Goal: Find specific page/section: Find specific page/section

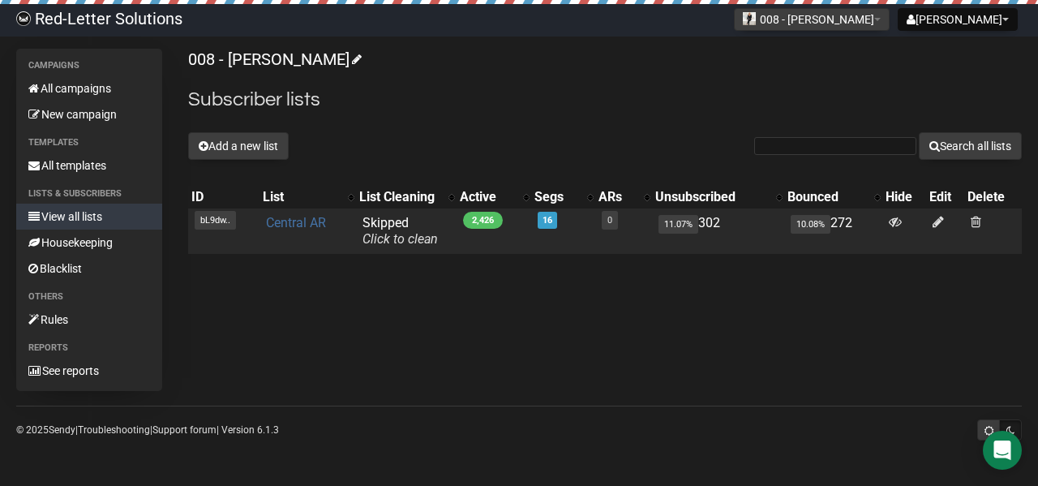
click at [310, 221] on link "Central AR" at bounding box center [296, 222] width 60 height 15
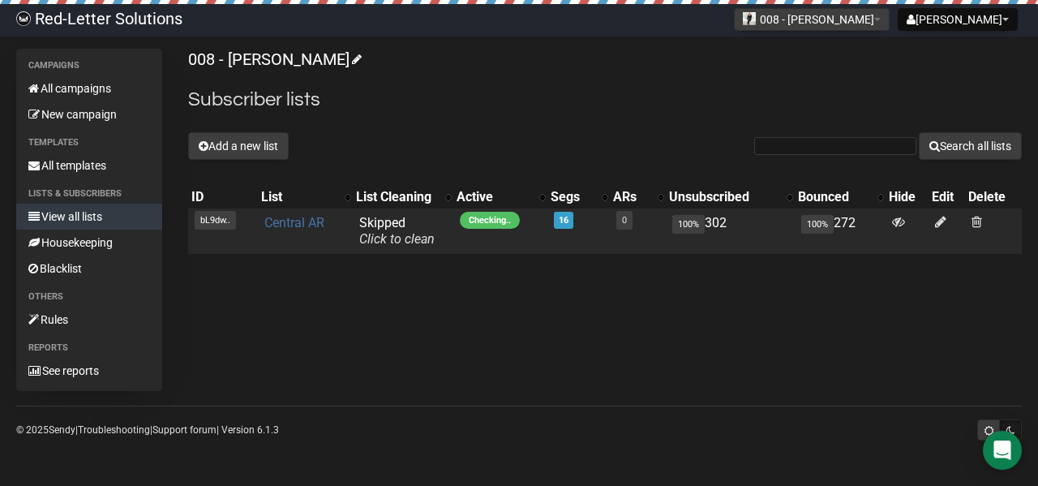
click at [305, 217] on link "Central AR" at bounding box center [294, 222] width 60 height 15
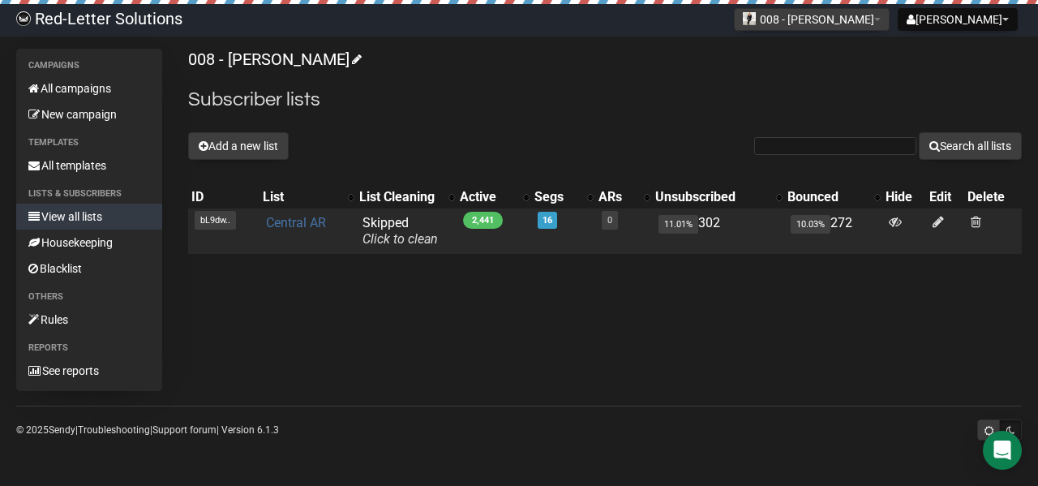
click at [304, 221] on link "Central AR" at bounding box center [296, 222] width 60 height 15
